Goal: Task Accomplishment & Management: Manage account settings

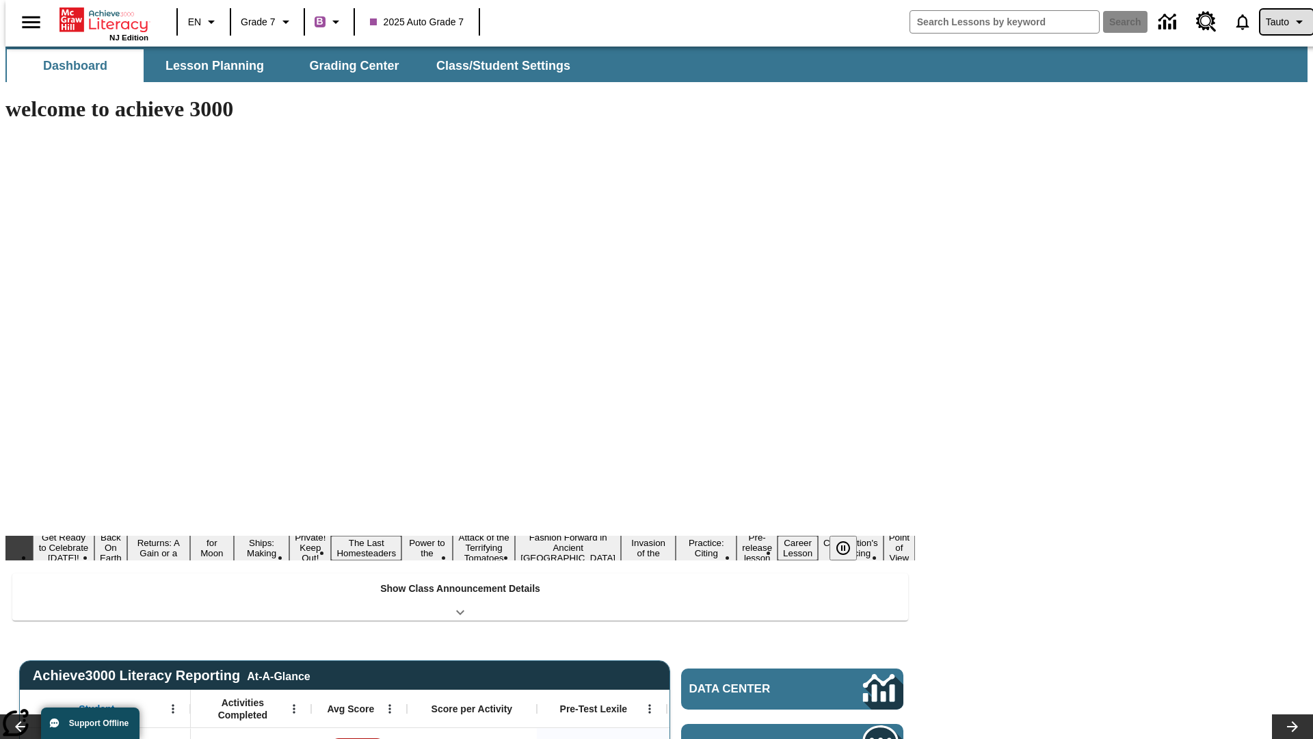
click at [1280, 22] on span "Tauto" at bounding box center [1277, 22] width 23 height 14
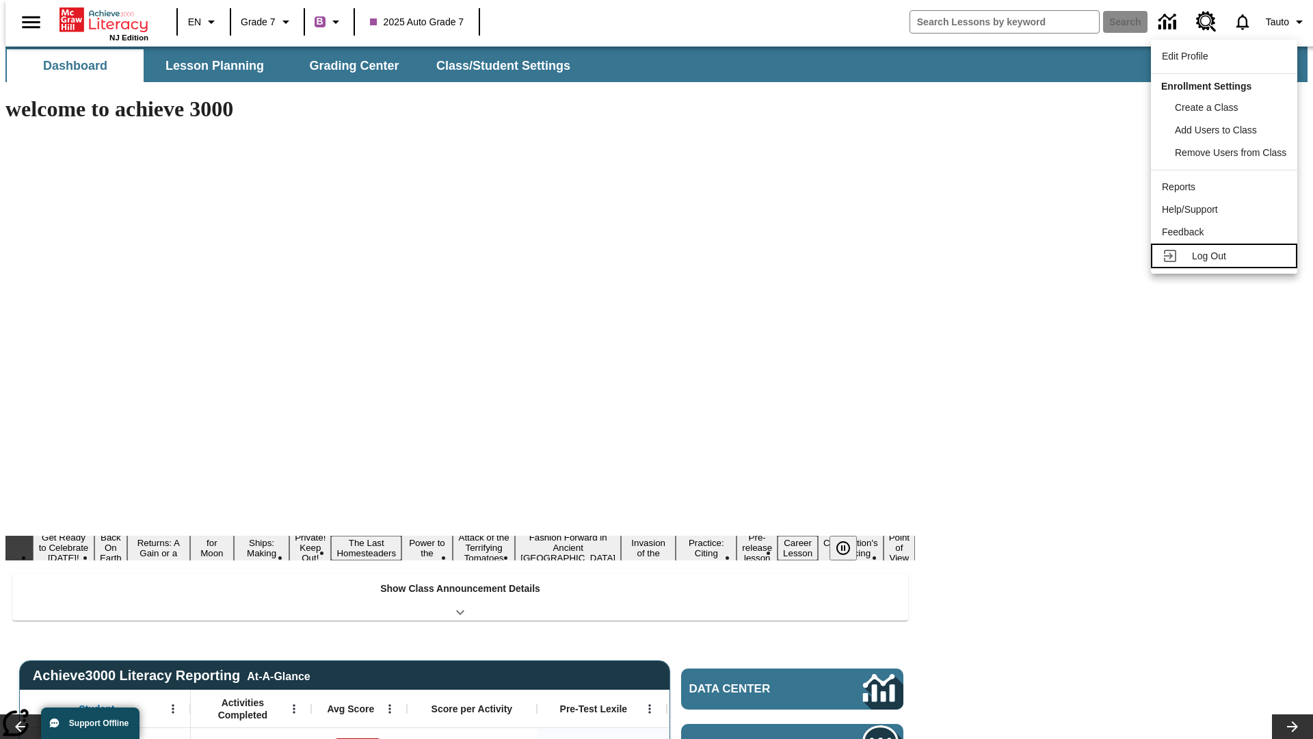
click at [1226, 250] on span "Log Out" at bounding box center [1209, 255] width 34 height 11
